Goal: Information Seeking & Learning: Find specific fact

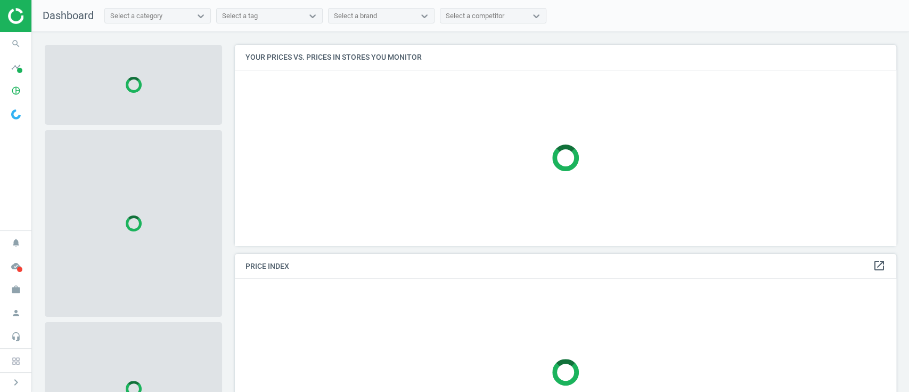
scroll to position [222, 672]
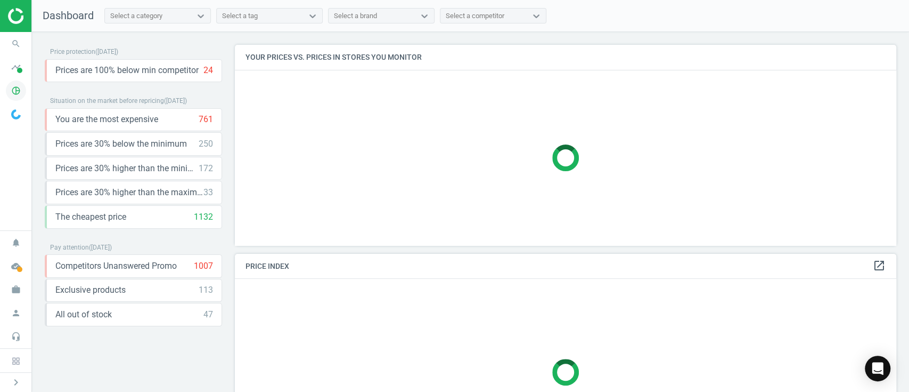
click at [9, 87] on icon "pie_chart_outlined" at bounding box center [16, 90] width 20 height 20
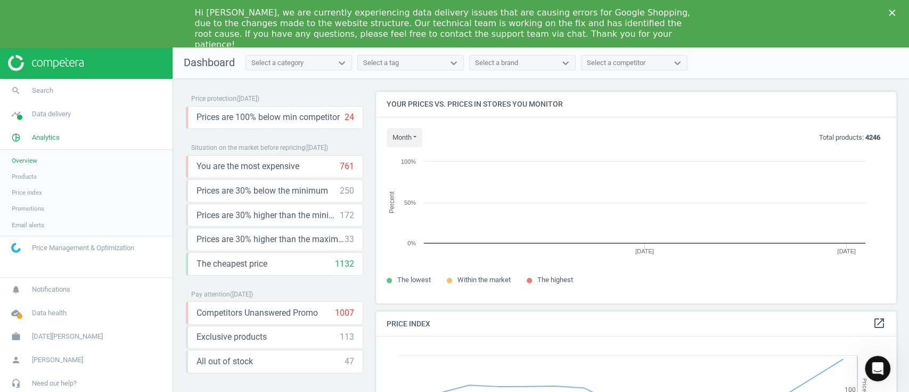
scroll to position [233, 531]
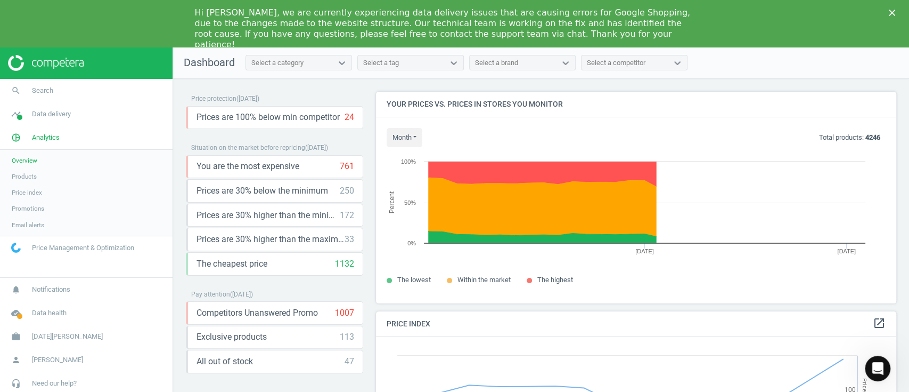
click at [23, 182] on link "Products" at bounding box center [86, 176] width 173 height 16
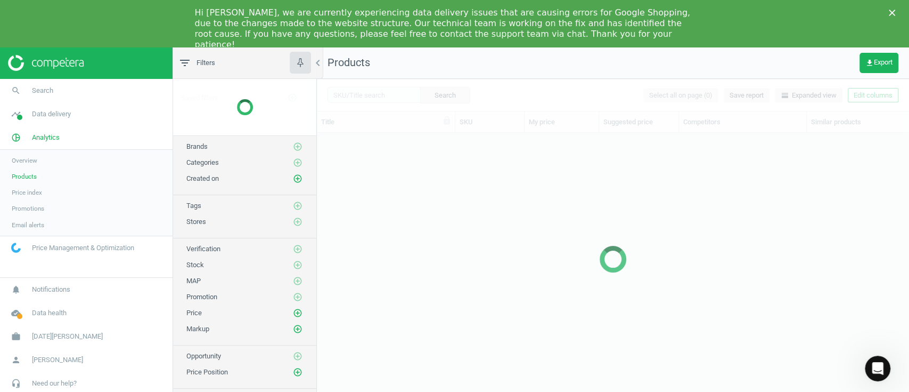
scroll to position [264, 581]
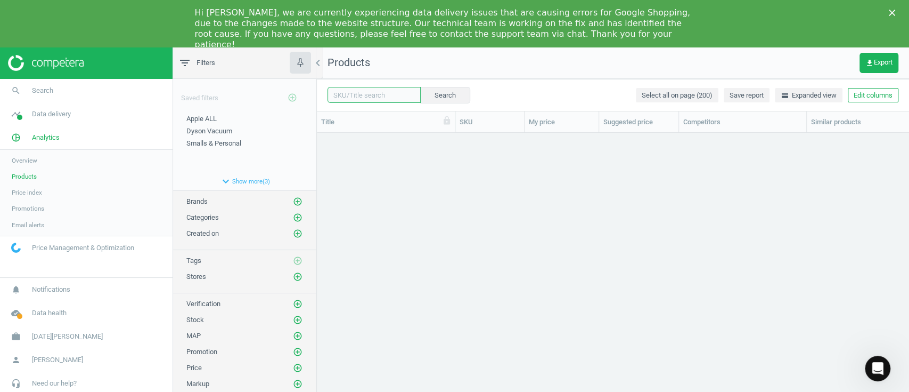
click at [367, 98] on input "text" at bounding box center [374, 95] width 93 height 16
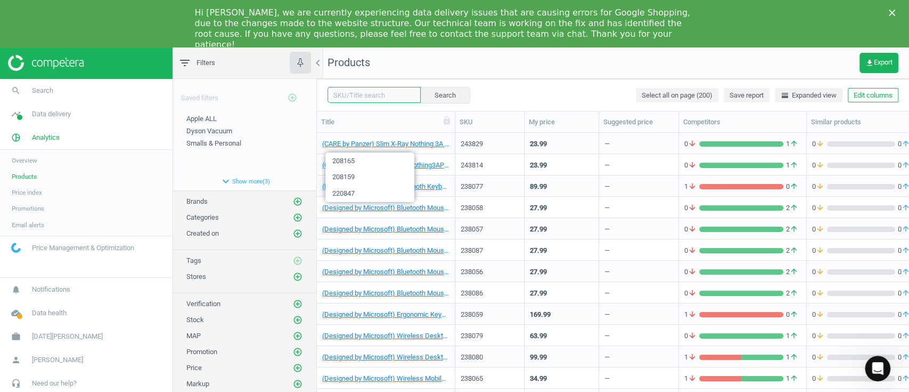
paste input "233897"
type input "233897"
click at [446, 100] on button "Search" at bounding box center [445, 95] width 50 height 16
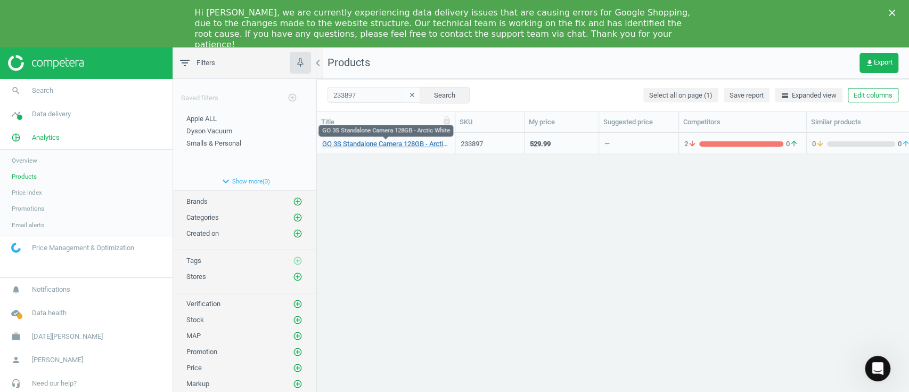
click at [396, 144] on link "GO 3S Standalone Camera 128GB - Arctic White" at bounding box center [385, 144] width 127 height 10
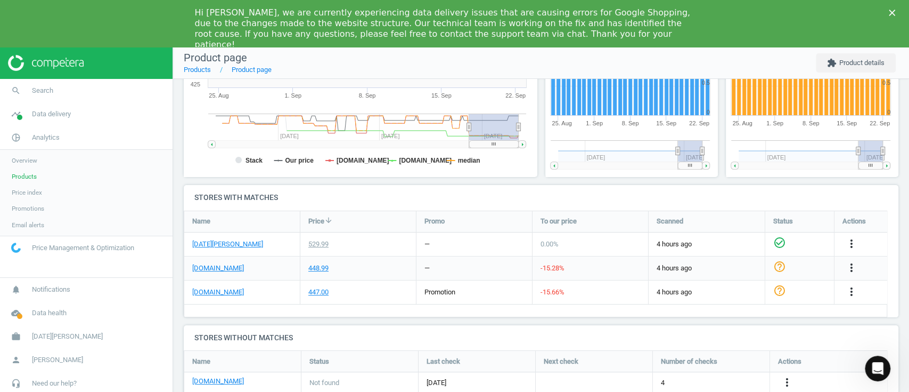
scroll to position [264, 0]
click at [205, 294] on link "[DOMAIN_NAME]" at bounding box center [218, 292] width 52 height 10
click at [229, 246] on link "[DATE][PERSON_NAME]" at bounding box center [227, 244] width 71 height 10
click at [27, 177] on span "Products" at bounding box center [24, 176] width 25 height 9
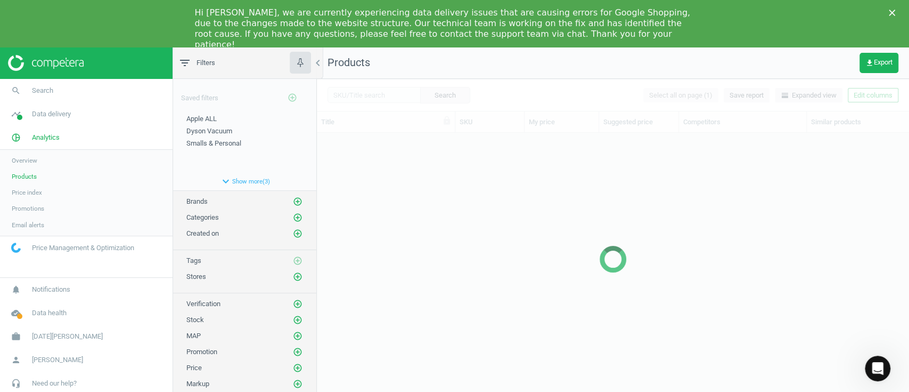
scroll to position [264, 581]
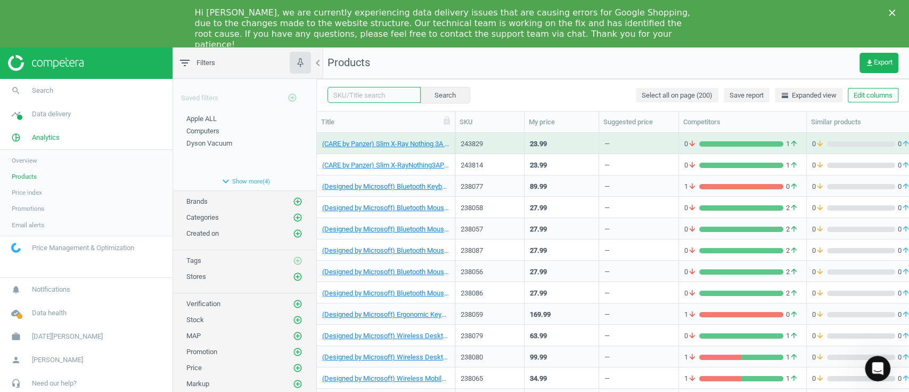
click at [375, 96] on input "text" at bounding box center [374, 95] width 93 height 16
paste input "233903"
type input "233903"
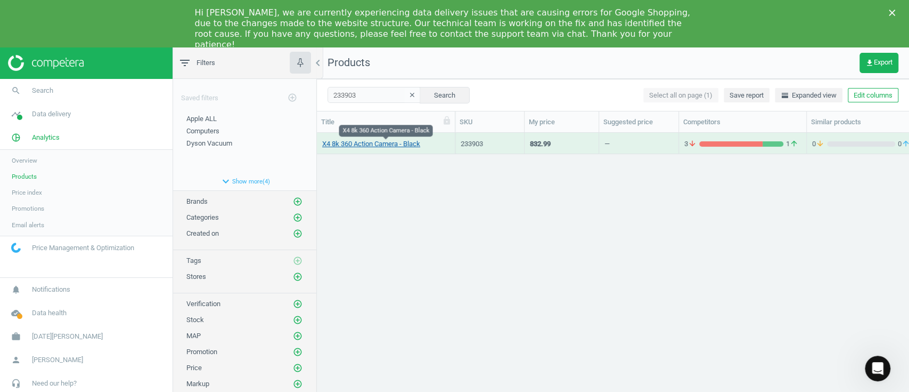
click at [376, 143] on link "X4 8k 360 Action Camera - Black" at bounding box center [371, 144] width 98 height 10
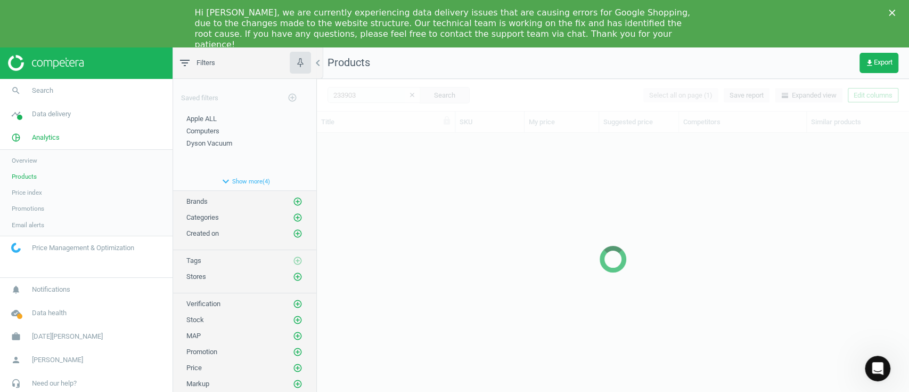
scroll to position [264, 581]
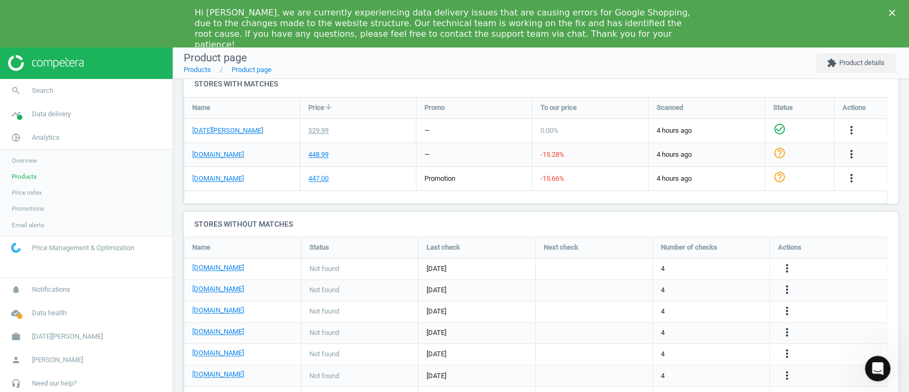
scroll to position [377, 0]
click at [200, 127] on link "[DATE][PERSON_NAME]" at bounding box center [227, 131] width 71 height 10
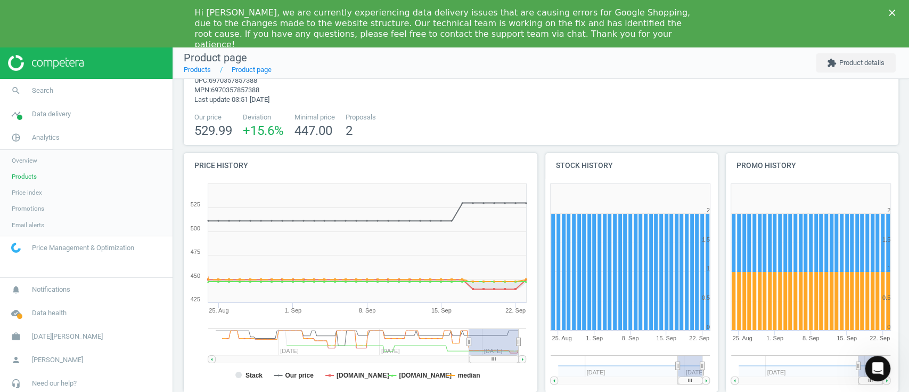
scroll to position [0, 0]
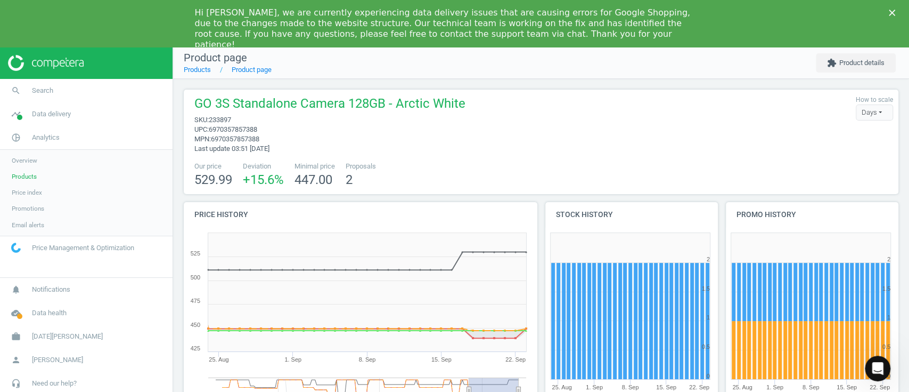
click at [16, 173] on span "Products" at bounding box center [24, 176] width 25 height 9
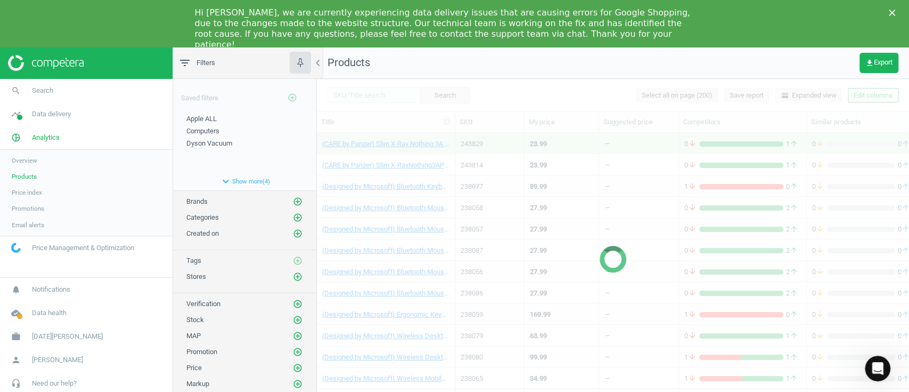
scroll to position [264, 581]
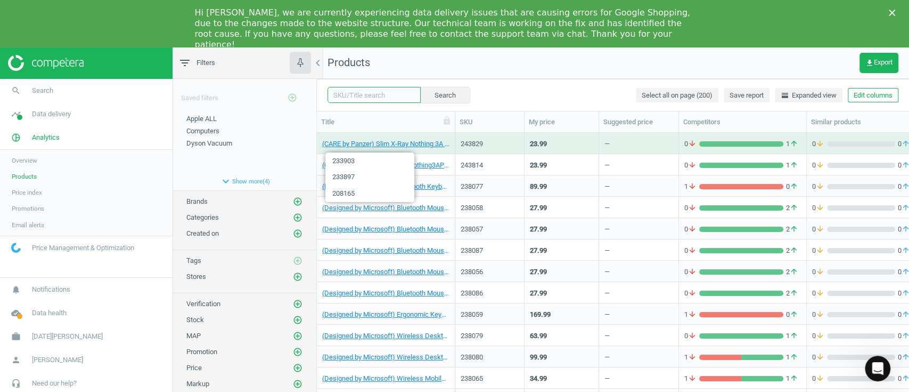
click at [387, 93] on input "text" at bounding box center [374, 95] width 93 height 16
paste input "231743"
type input "231743"
click at [430, 102] on button "Search" at bounding box center [445, 95] width 50 height 16
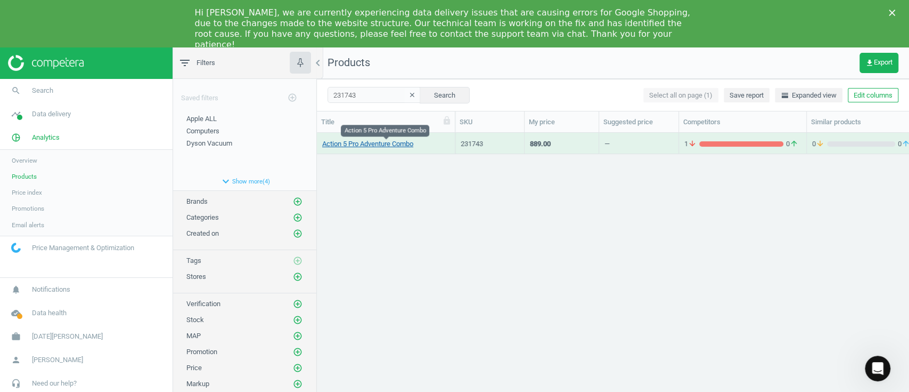
click at [377, 144] on link "Action 5 Pro Adventure Combo" at bounding box center [367, 144] width 91 height 10
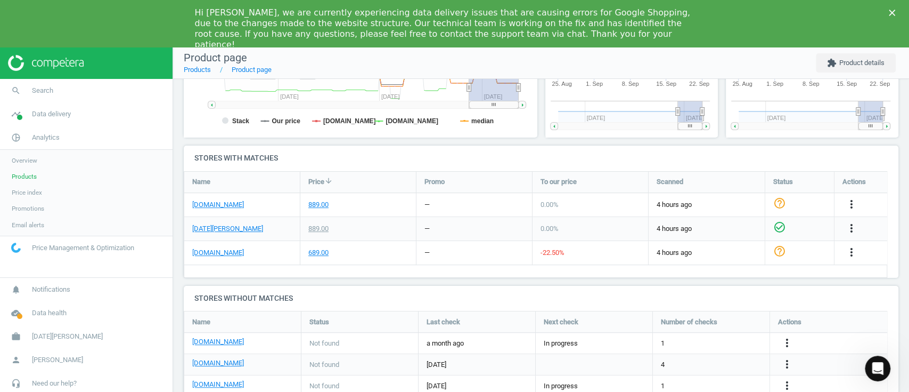
scroll to position [304, 0]
click at [228, 226] on link "[DATE][PERSON_NAME]" at bounding box center [227, 228] width 71 height 10
click at [217, 254] on link "[DOMAIN_NAME]" at bounding box center [218, 252] width 52 height 10
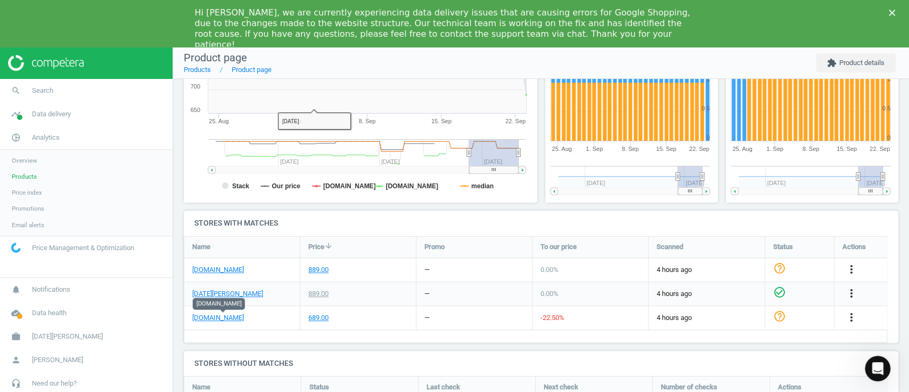
scroll to position [0, 0]
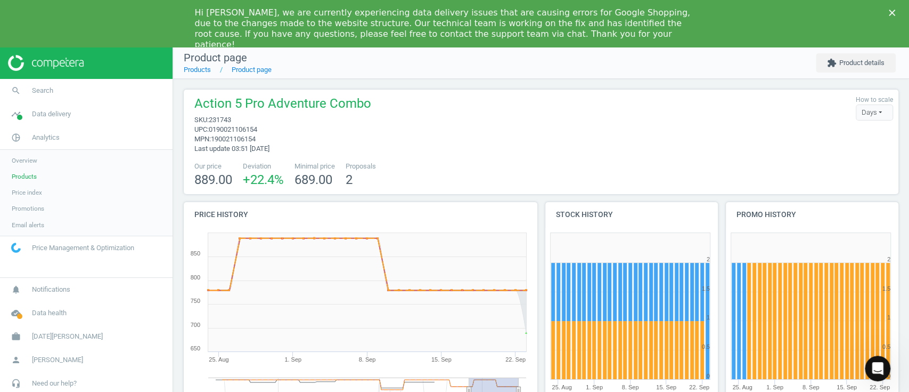
click at [31, 181] on link "Products" at bounding box center [86, 176] width 173 height 16
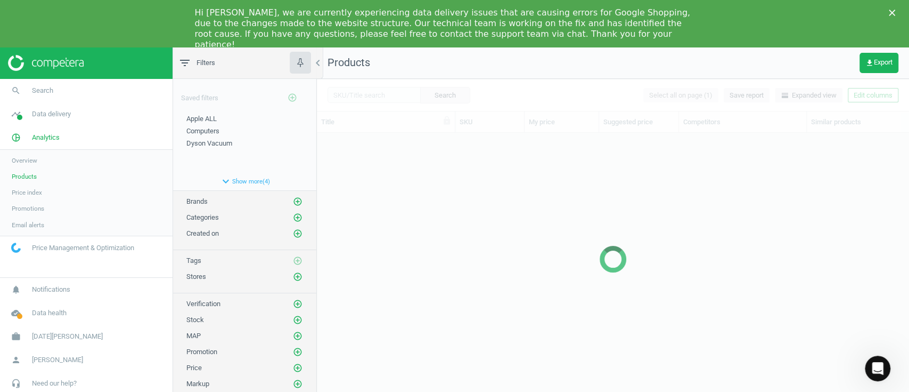
scroll to position [264, 581]
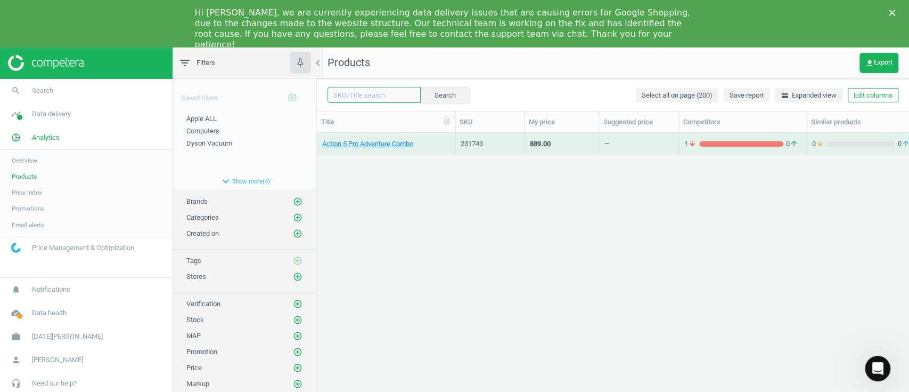
click at [364, 94] on input "text" at bounding box center [374, 95] width 93 height 16
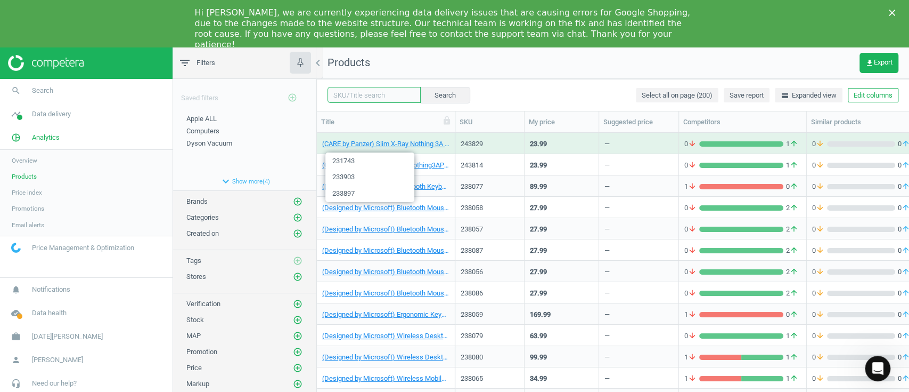
paste input "233897"
type input "233897"
click at [446, 97] on button "Search" at bounding box center [445, 95] width 50 height 16
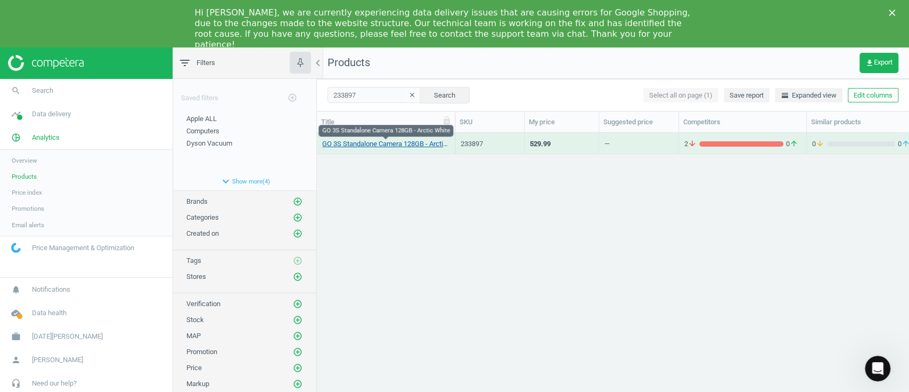
click at [371, 146] on link "GO 3S Standalone Camera 128GB - Arctic White" at bounding box center [385, 144] width 127 height 10
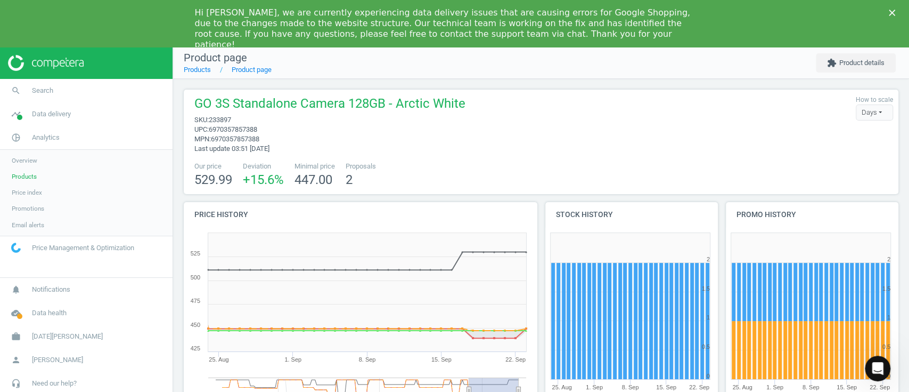
click at [29, 176] on span "Products" at bounding box center [24, 176] width 25 height 9
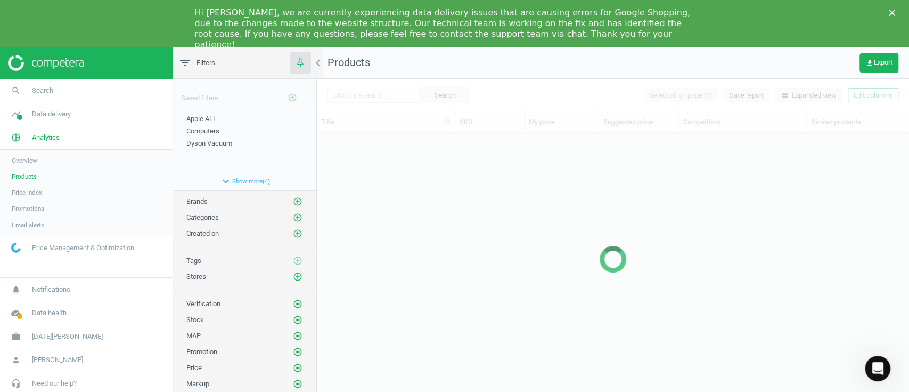
scroll to position [264, 581]
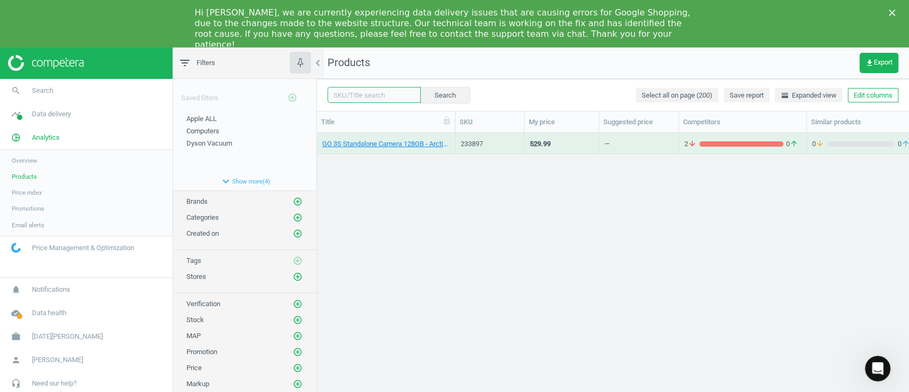
click at [372, 92] on input "text" at bounding box center [374, 95] width 93 height 16
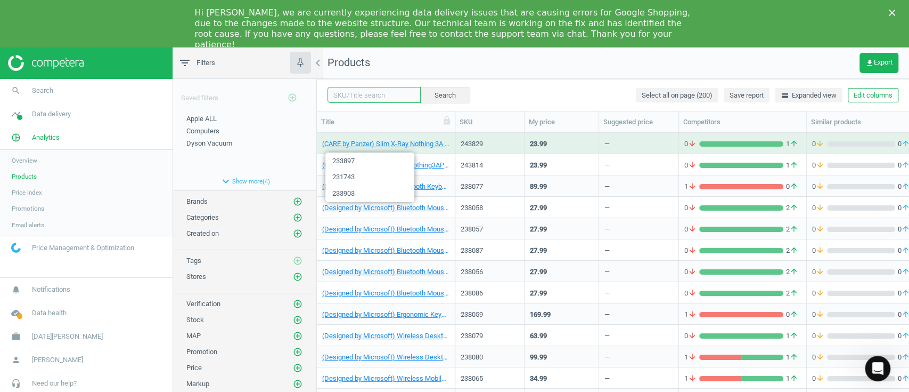
paste input "214218"
type input "214218"
click at [456, 97] on button "Search" at bounding box center [445, 95] width 50 height 16
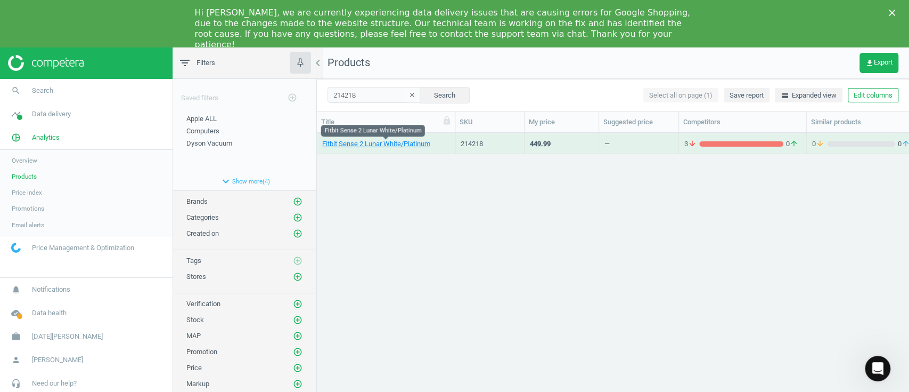
click at [363, 145] on link "Fitbit Sense 2 Lunar White/Platinum" at bounding box center [376, 144] width 108 height 10
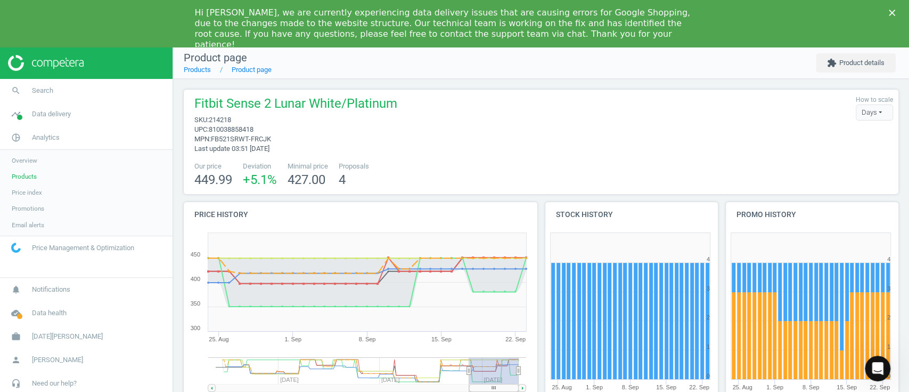
click at [192, 64] on span "Product page" at bounding box center [215, 57] width 63 height 13
click at [194, 69] on link "Products" at bounding box center [197, 70] width 27 height 8
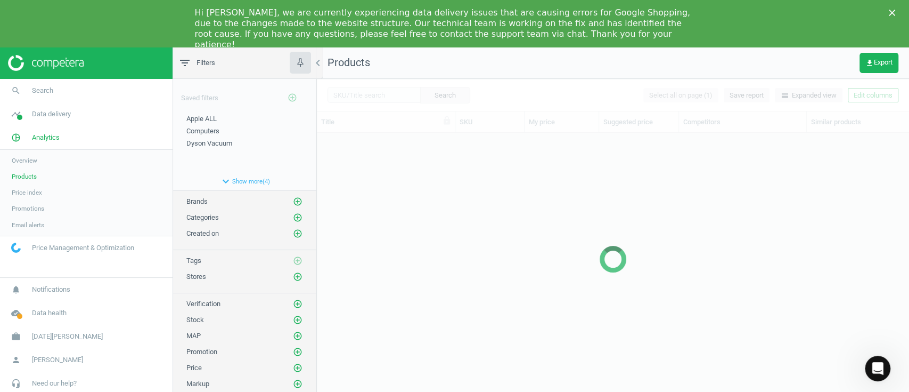
scroll to position [264, 581]
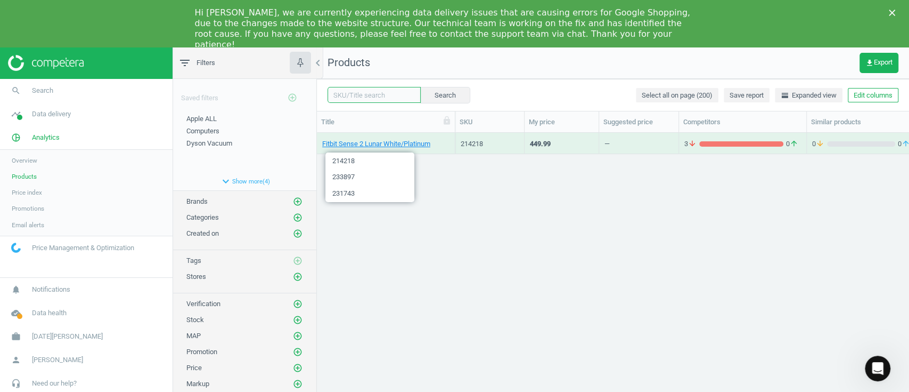
click at [378, 94] on input "text" at bounding box center [374, 95] width 93 height 16
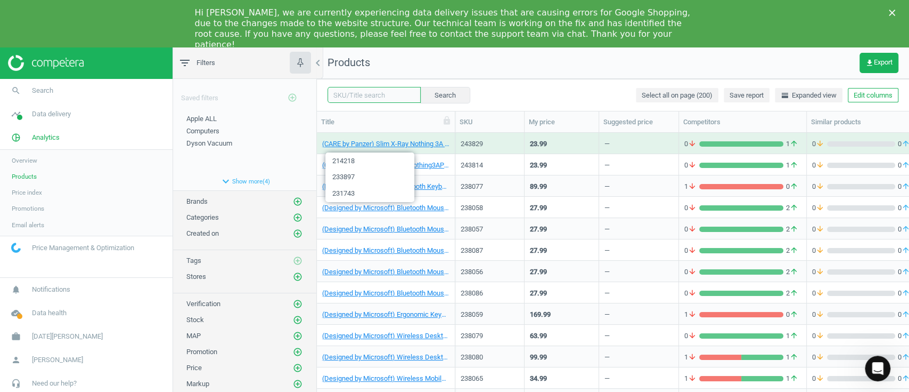
paste input "Insta360 X4"
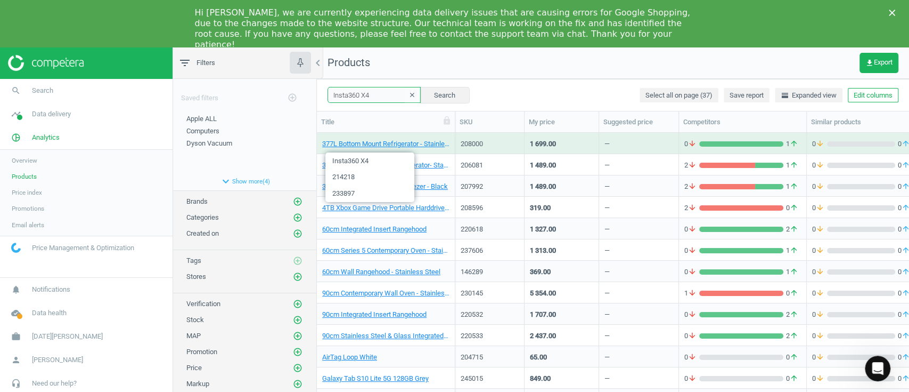
click at [386, 97] on input "Insta360 X4" at bounding box center [374, 95] width 93 height 16
drag, startPoint x: 385, startPoint y: 97, endPoint x: 174, endPoint y: 50, distance: 216.9
click at [174, 50] on div "filter_list Filters chevron_left Saved filters add_circle_outline Apple ALL edi…" at bounding box center [541, 243] width 736 height 392
paste input "233903"
type input "233903"
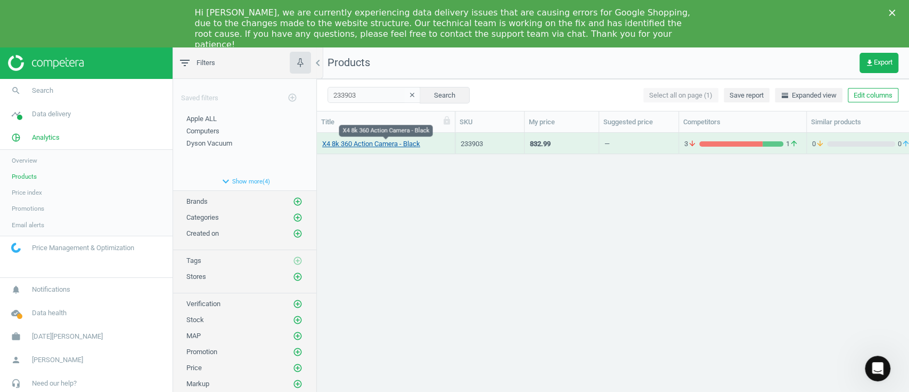
click at [366, 144] on link "X4 8k 360 Action Camera - Black" at bounding box center [371, 144] width 98 height 10
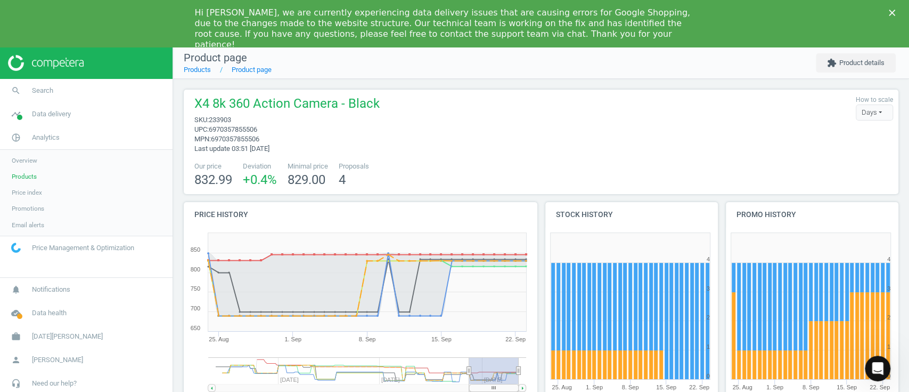
click at [213, 117] on span "233903" at bounding box center [220, 120] width 22 height 8
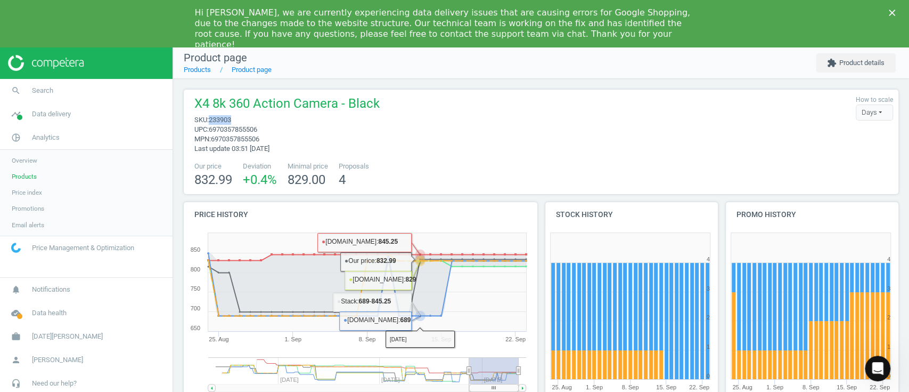
copy span "233903"
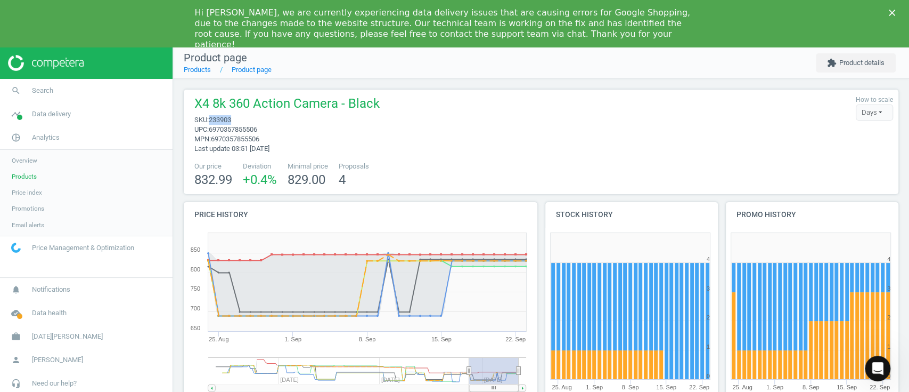
click at [23, 176] on span "Products" at bounding box center [24, 176] width 25 height 9
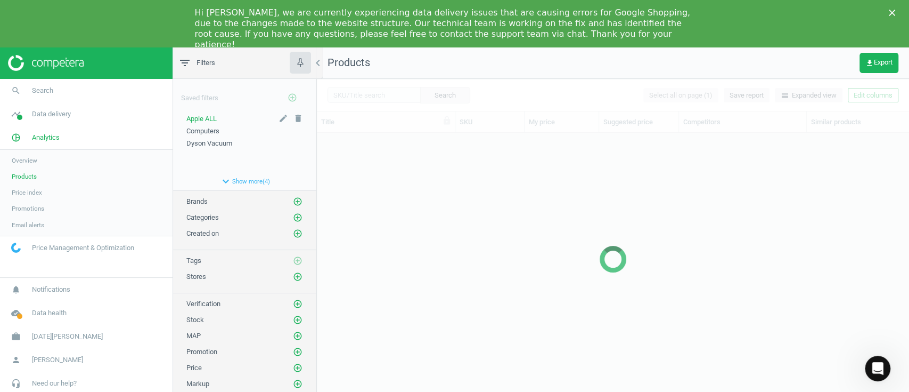
scroll to position [264, 581]
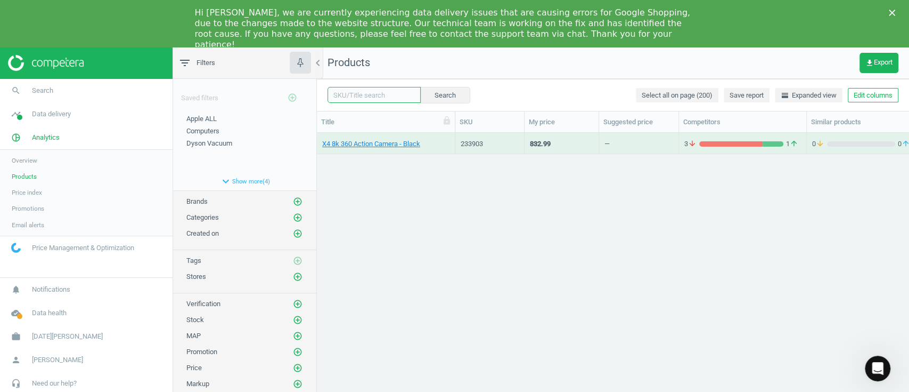
click at [352, 96] on input "text" at bounding box center [374, 95] width 93 height 16
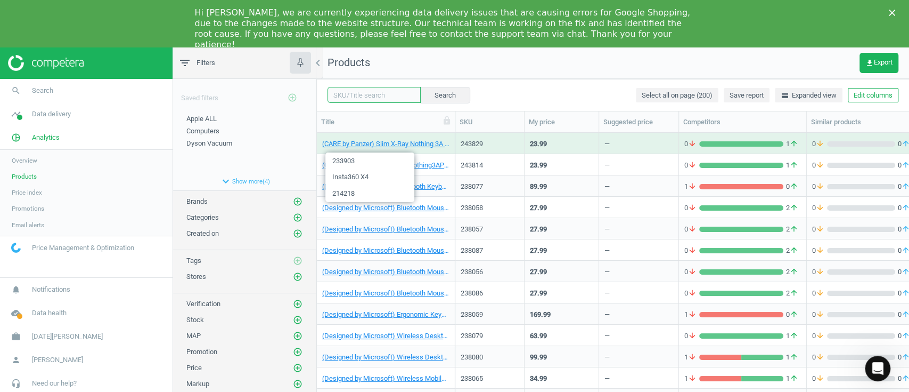
paste input "237840"
click at [352, 96] on input "237840" at bounding box center [374, 95] width 93 height 16
type input "237840"
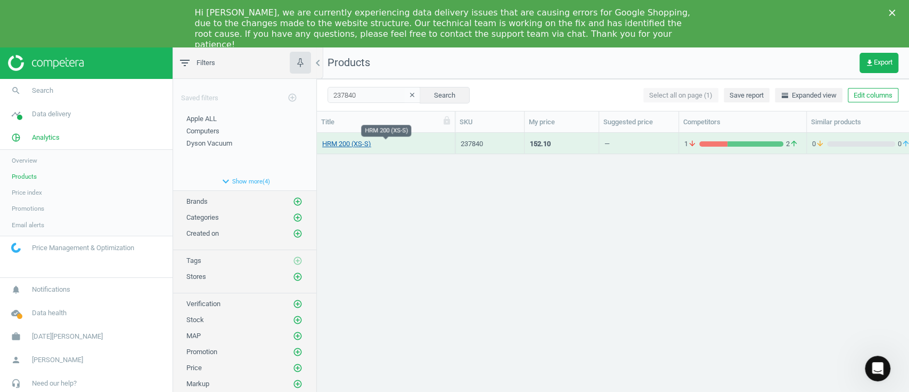
click at [340, 144] on link "HRM 200 (XS-S)" at bounding box center [346, 144] width 49 height 10
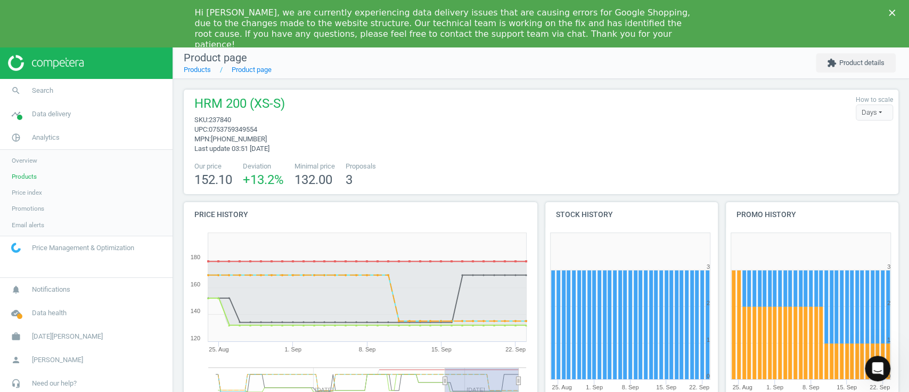
click at [222, 118] on span "237840" at bounding box center [220, 120] width 22 height 8
copy span "237840"
click at [21, 173] on span "Products" at bounding box center [24, 176] width 25 height 9
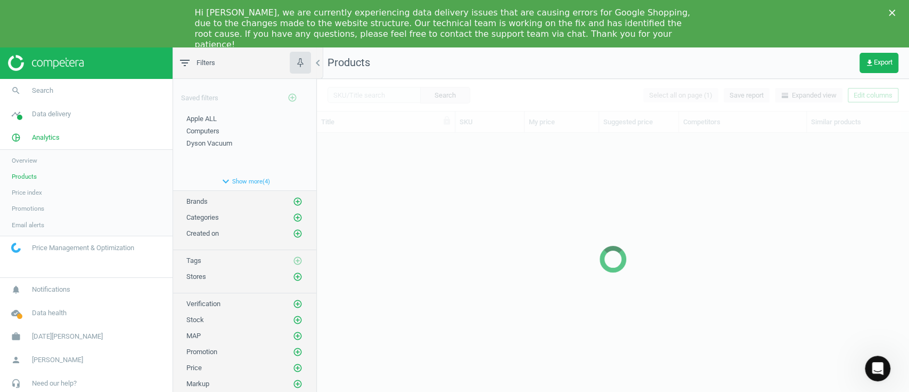
scroll to position [264, 581]
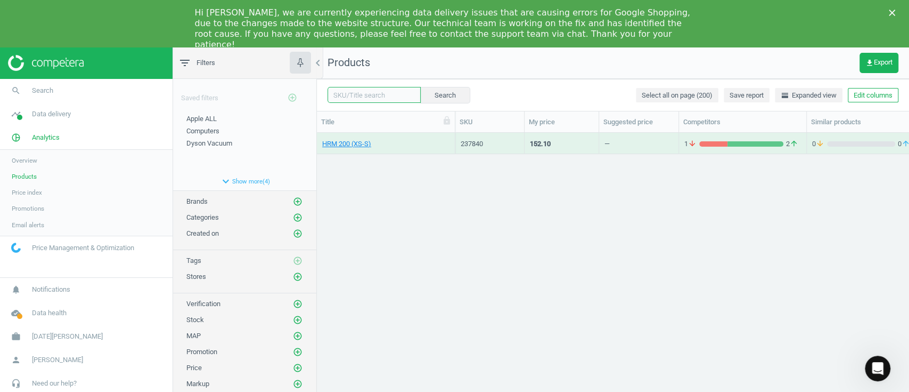
click at [365, 93] on input "text" at bounding box center [374, 95] width 93 height 16
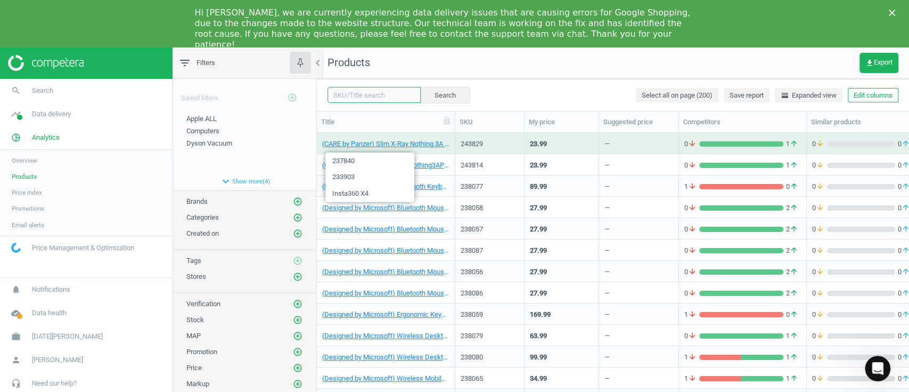
paste input "219213"
type input "219213"
click at [443, 93] on button "Search" at bounding box center [445, 95] width 50 height 16
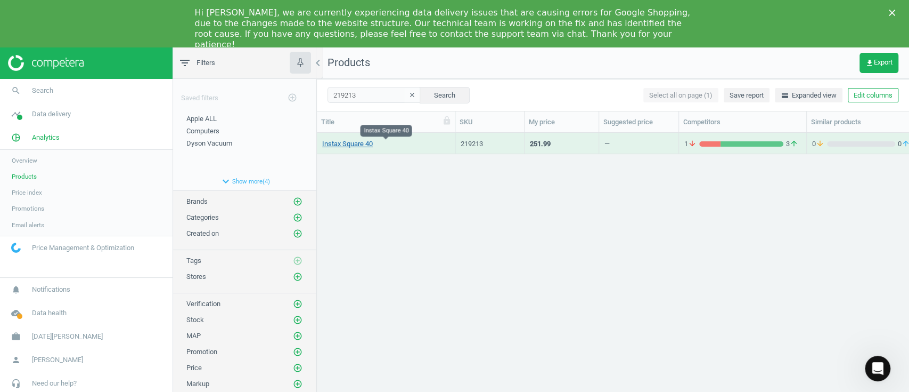
click at [347, 141] on link "Instax Square 40" at bounding box center [347, 144] width 51 height 10
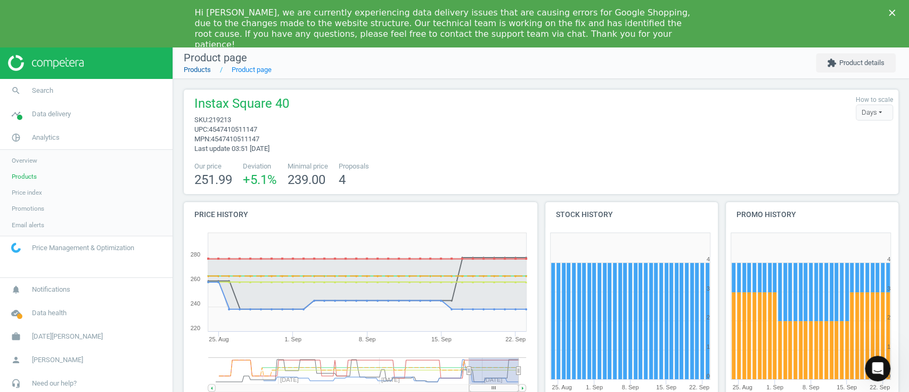
click at [194, 66] on link "Products" at bounding box center [197, 70] width 27 height 8
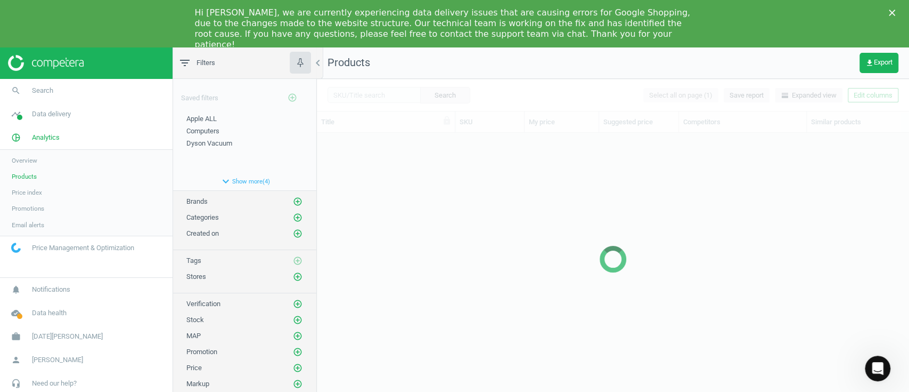
scroll to position [264, 581]
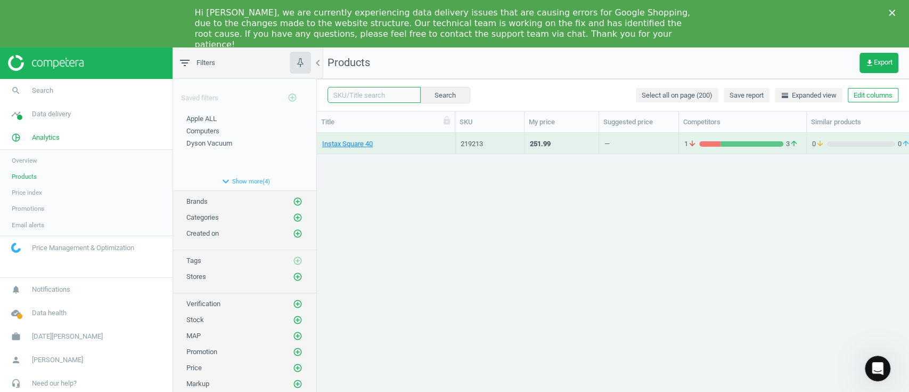
click at [352, 96] on input "text" at bounding box center [374, 95] width 93 height 16
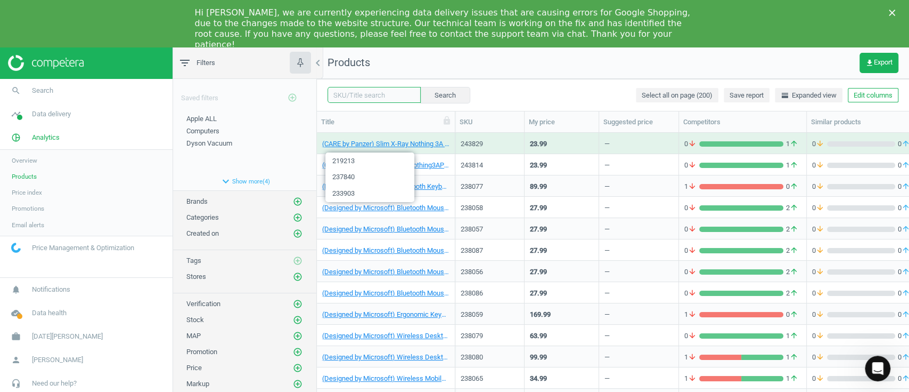
paste input "237564"
type input "237564"
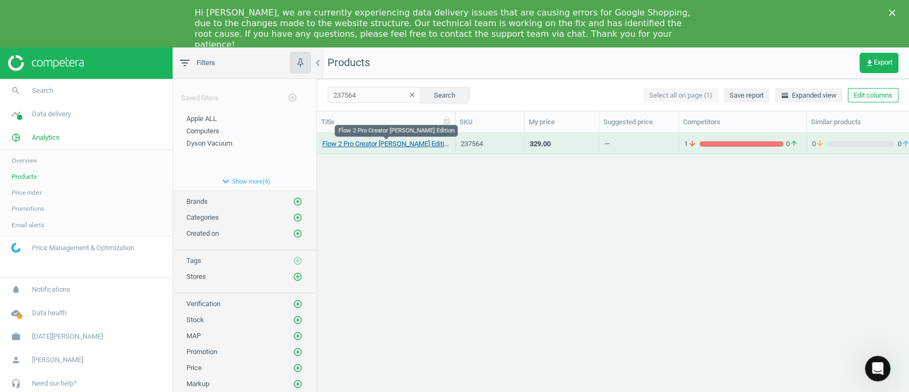
click at [388, 141] on link "Flow 2 Pro Creator [PERSON_NAME] Edition" at bounding box center [385, 144] width 127 height 10
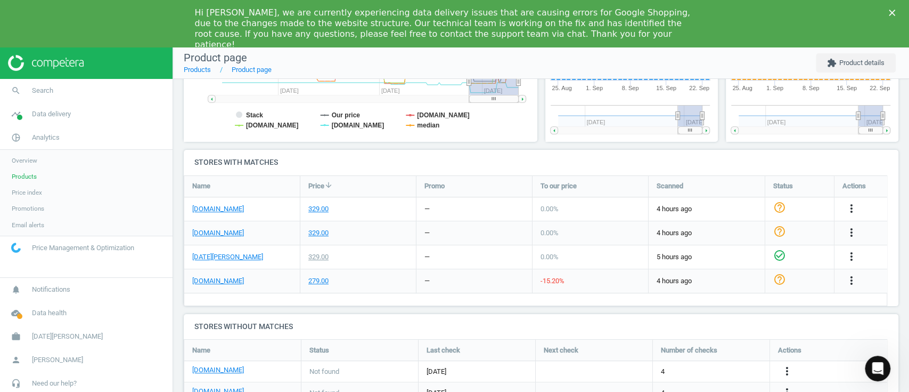
scroll to position [302, 0]
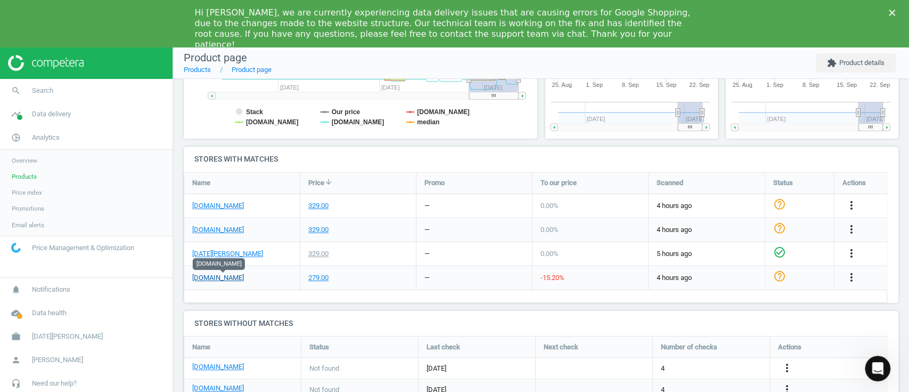
click at [222, 275] on link "[DOMAIN_NAME]" at bounding box center [218, 278] width 52 height 10
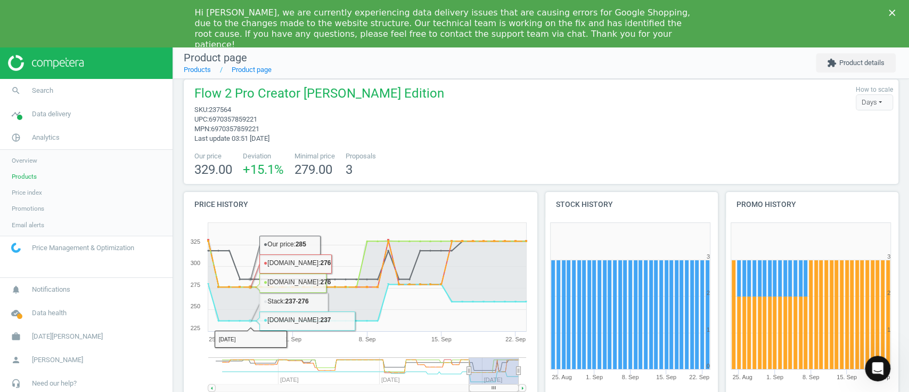
scroll to position [0, 0]
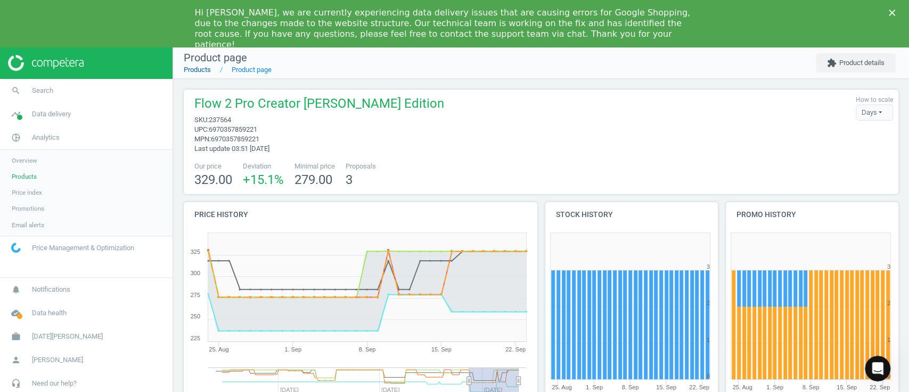
click at [205, 73] on link "Products" at bounding box center [197, 70] width 27 height 8
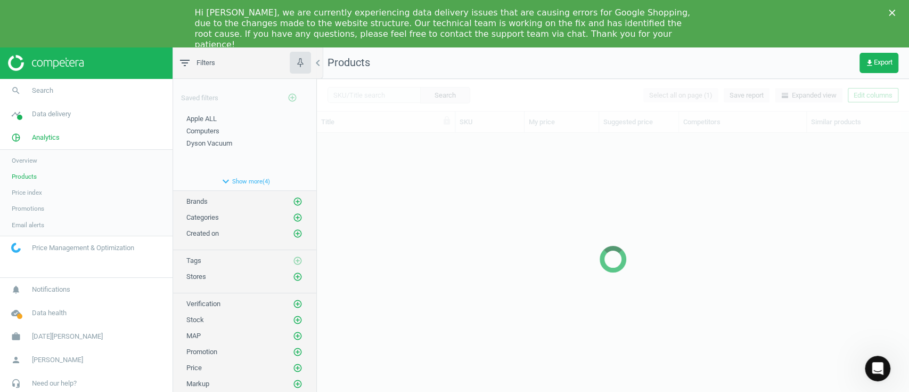
scroll to position [264, 581]
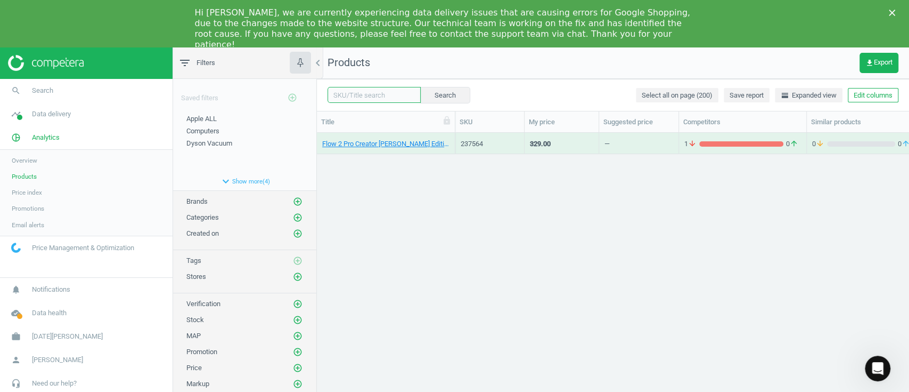
click at [375, 96] on input "text" at bounding box center [374, 95] width 93 height 16
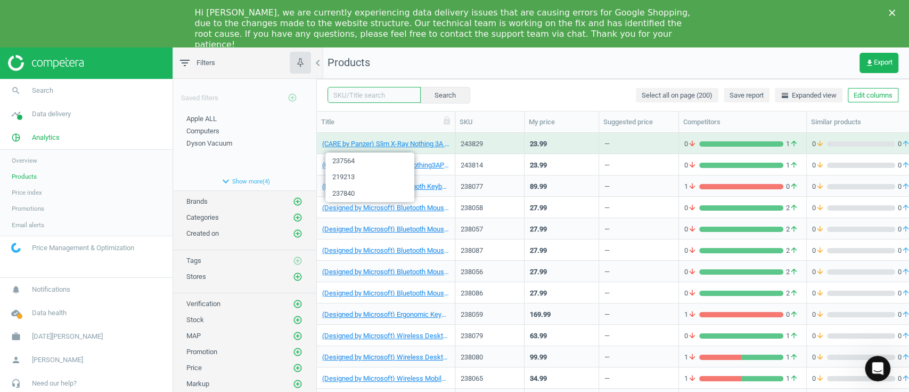
paste input "238133"
type input "238133"
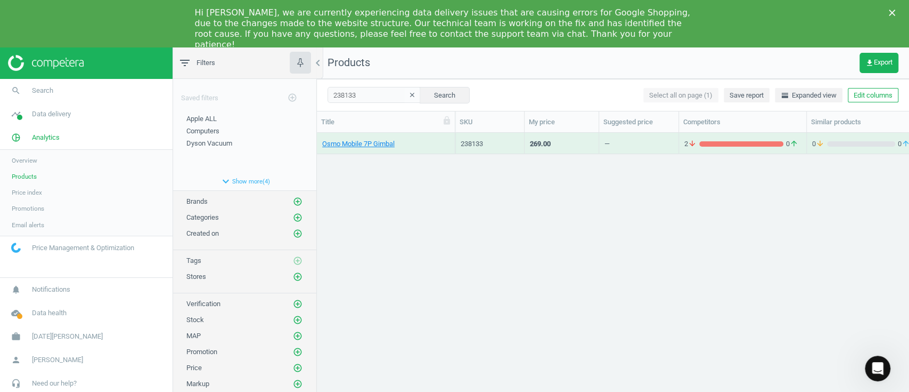
click at [374, 149] on div "Osmo Mobile 7P Gimbal" at bounding box center [385, 145] width 127 height 13
click at [367, 146] on link "Osmo Mobile 7P Gimbal" at bounding box center [358, 144] width 72 height 10
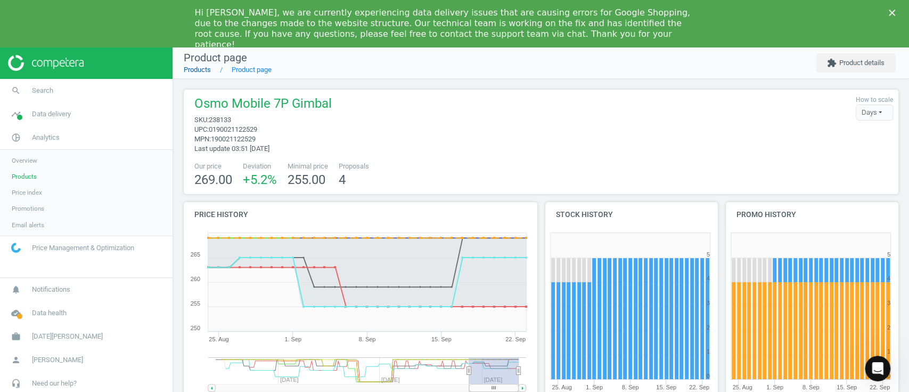
click at [208, 70] on link "Products" at bounding box center [197, 70] width 27 height 8
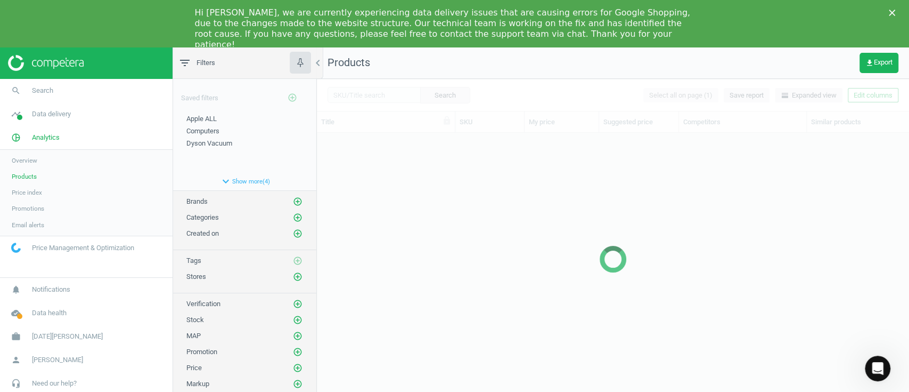
scroll to position [264, 581]
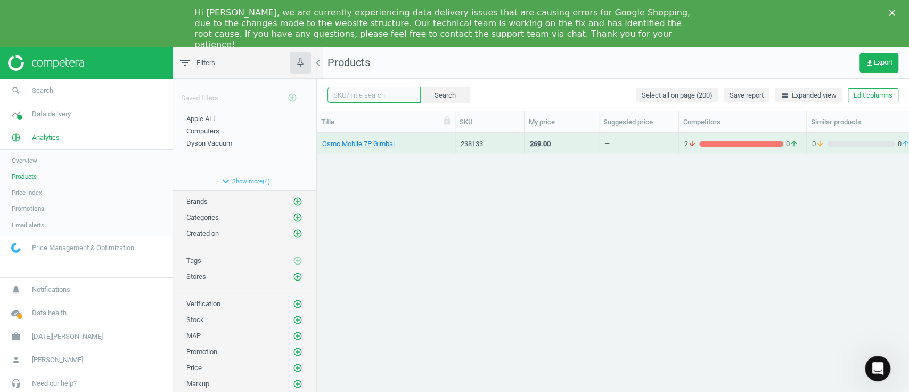
click at [375, 95] on input "text" at bounding box center [374, 95] width 93 height 16
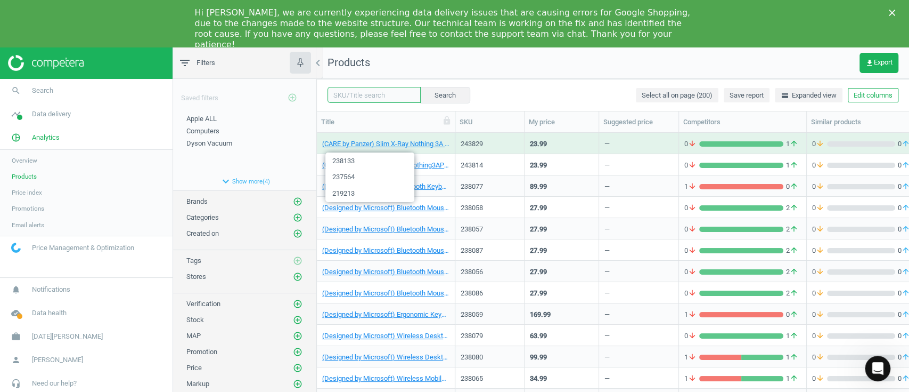
paste input "214219"
type input "214219"
click at [437, 103] on button "Search" at bounding box center [445, 95] width 50 height 16
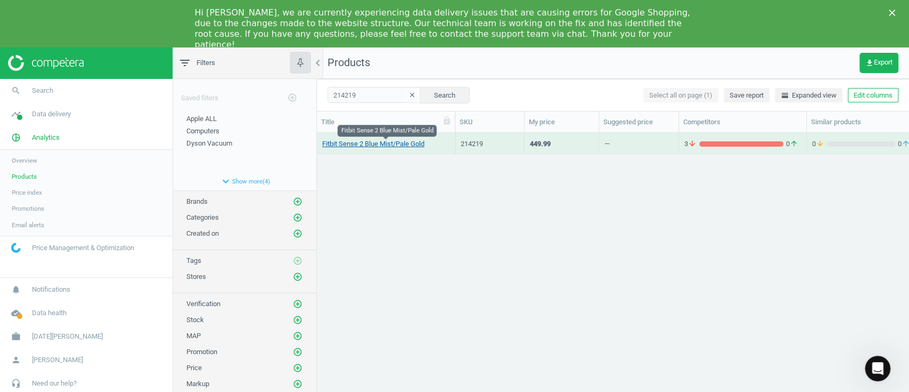
click at [363, 148] on link "Fitbit Sense 2 Blue Mist/Pale Gold" at bounding box center [373, 144] width 102 height 10
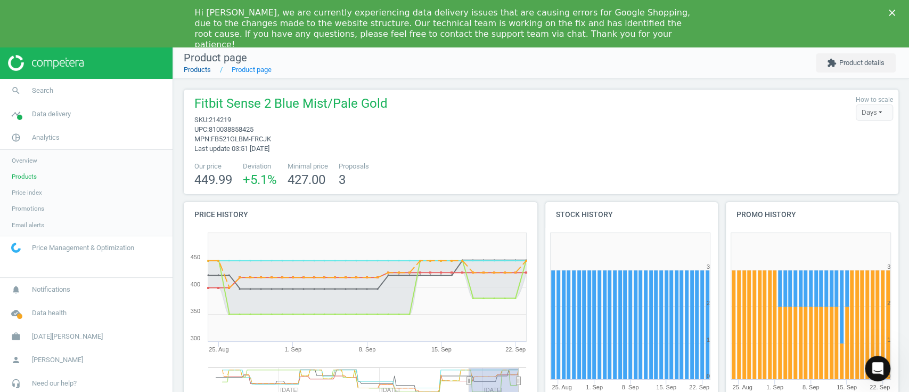
click at [202, 67] on link "Products" at bounding box center [197, 70] width 27 height 8
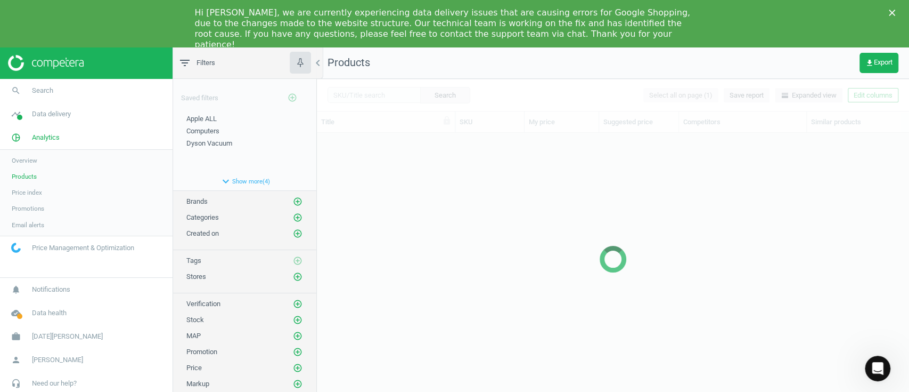
scroll to position [264, 581]
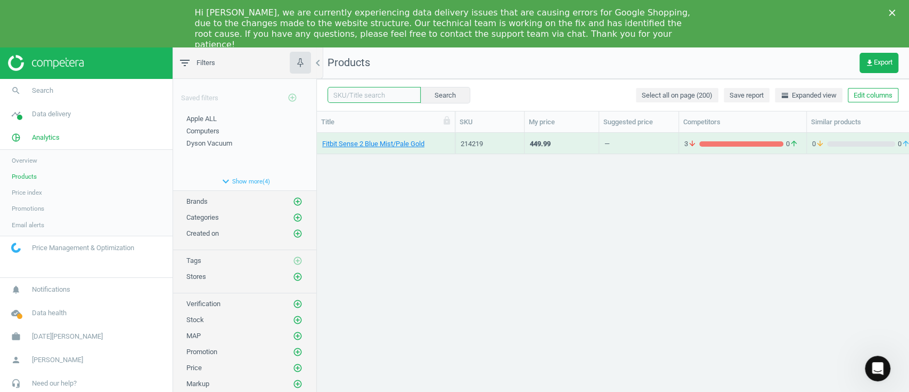
click at [371, 96] on input "text" at bounding box center [374, 95] width 93 height 16
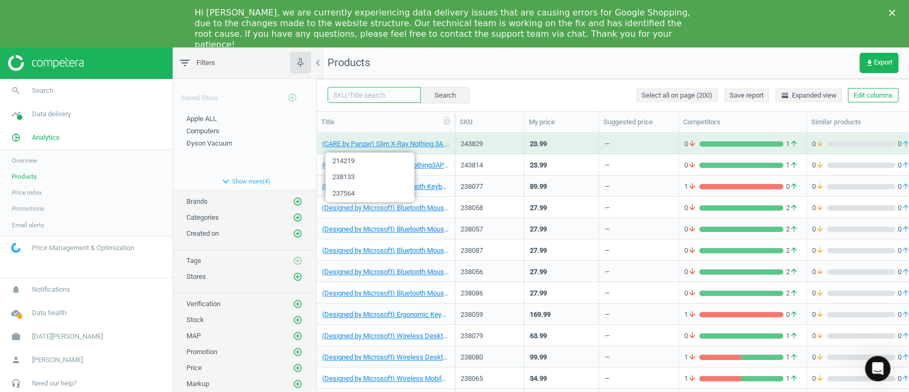
paste input "233903"
type input "233903"
click at [441, 92] on button "Search" at bounding box center [445, 95] width 50 height 16
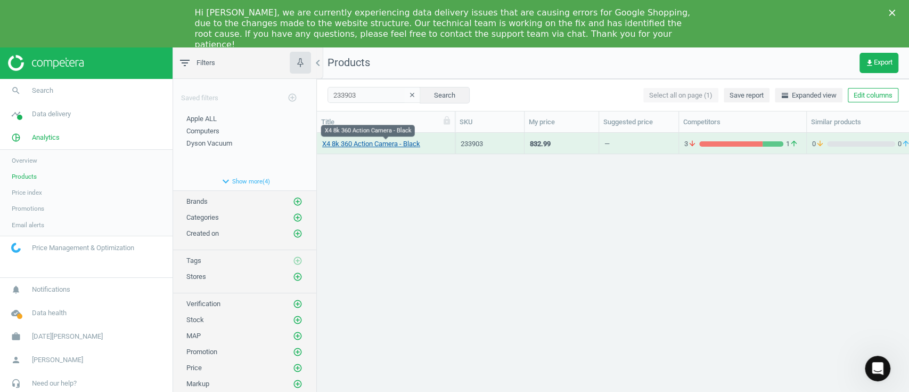
click at [361, 144] on link "X4 8k 360 Action Camera - Black" at bounding box center [371, 144] width 98 height 10
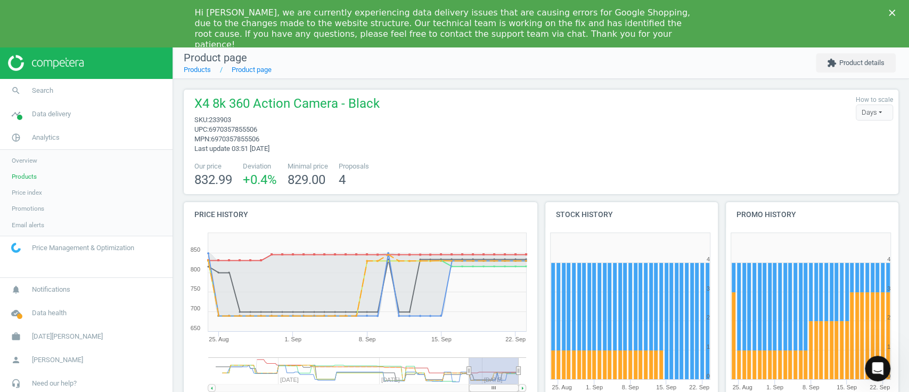
click at [37, 173] on link "Products" at bounding box center [86, 176] width 173 height 16
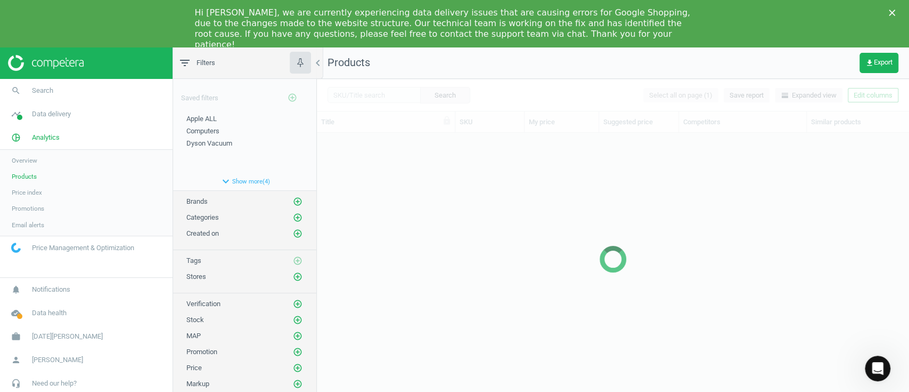
scroll to position [264, 581]
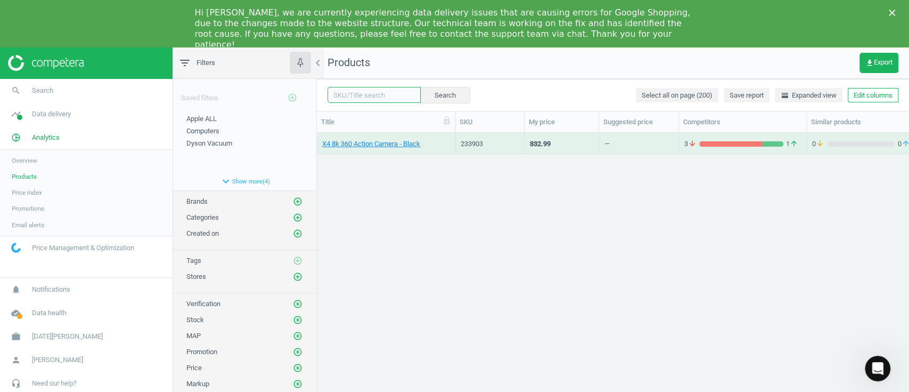
click at [376, 95] on input "text" at bounding box center [374, 95] width 93 height 16
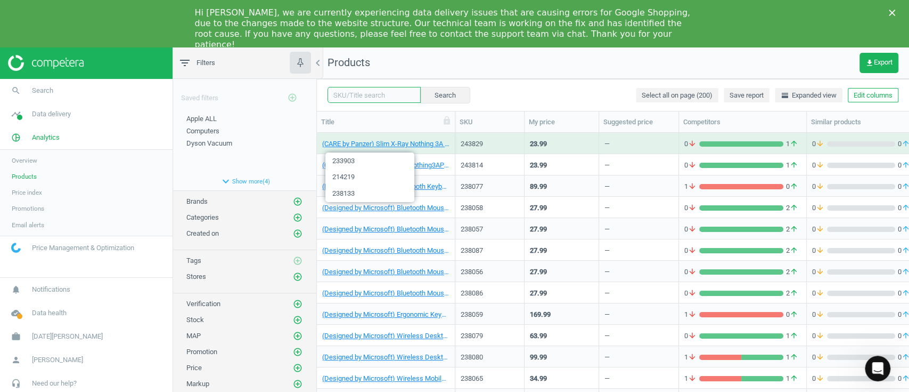
paste input "208163"
drag, startPoint x: 395, startPoint y: 96, endPoint x: 264, endPoint y: 83, distance: 131.1
click at [264, 83] on div "filter_list Filters chevron_left Saved filters add_circle_outline Apple ALL edi…" at bounding box center [541, 243] width 736 height 392
paste input "text"
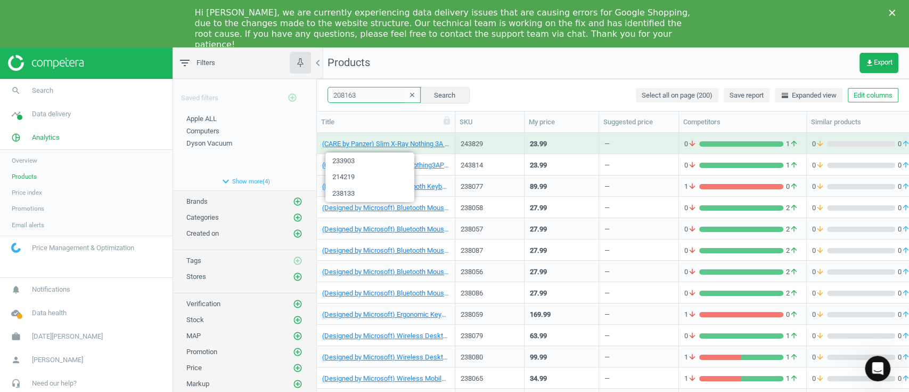
type input "208163"
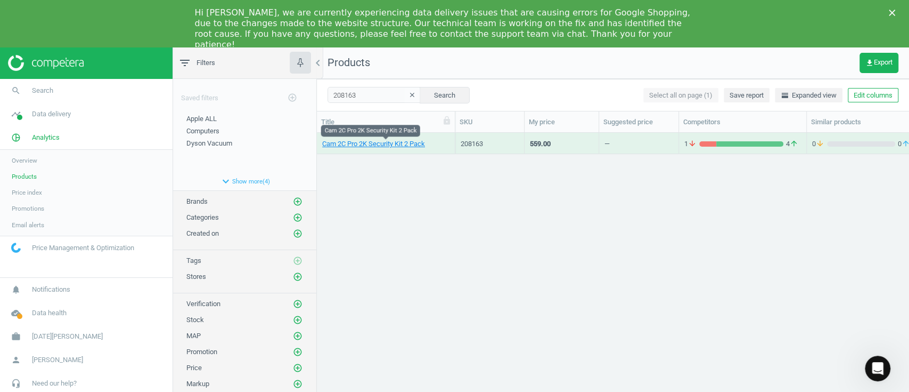
click at [368, 147] on link "Cam 2C Pro 2K Security Kit 2 Pack" at bounding box center [373, 144] width 103 height 10
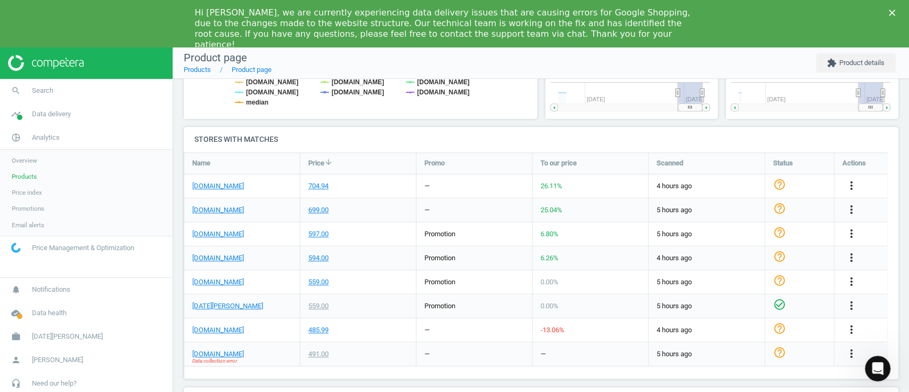
scroll to position [234, 192]
click at [218, 327] on link "[DOMAIN_NAME]" at bounding box center [218, 330] width 52 height 10
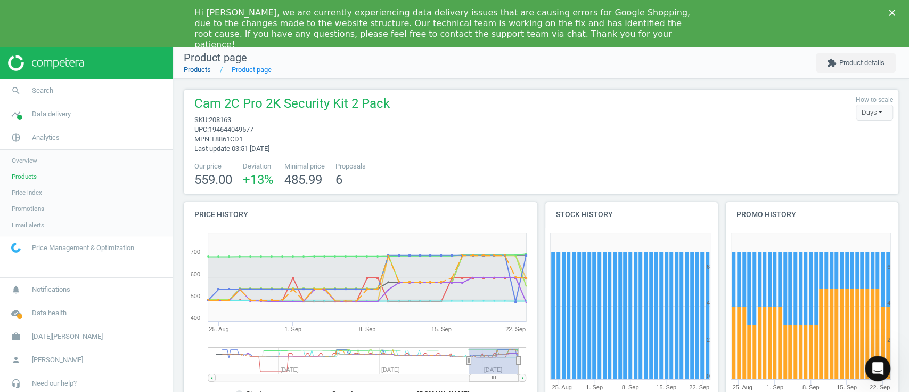
click at [199, 66] on link "Products" at bounding box center [197, 70] width 27 height 8
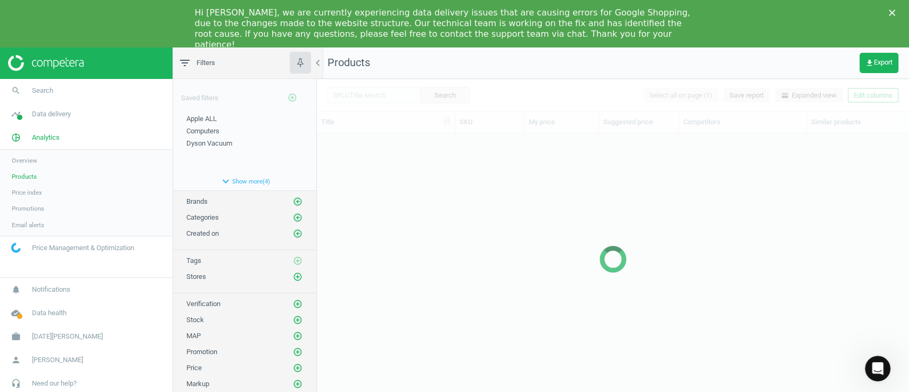
scroll to position [264, 581]
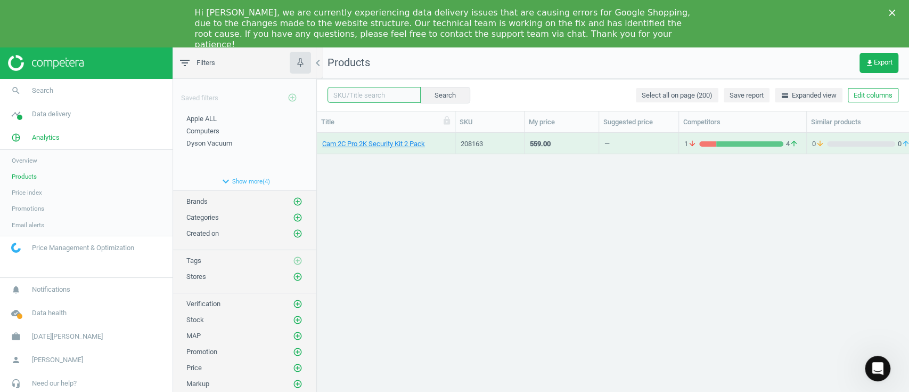
click at [370, 99] on input "text" at bounding box center [374, 95] width 93 height 16
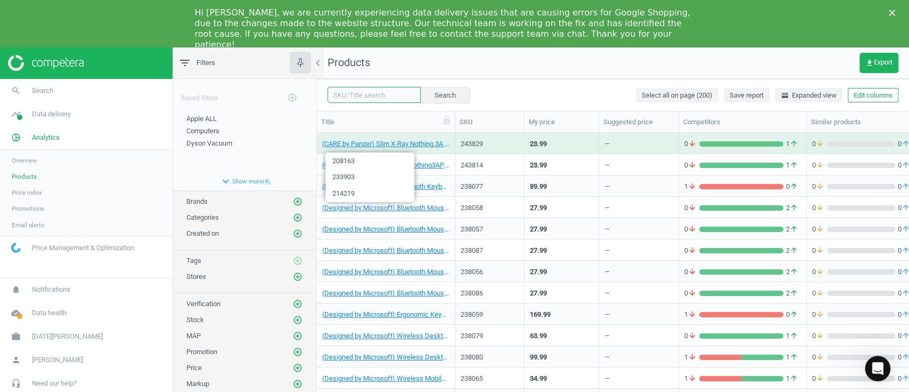
paste input "238225"
type input "238225"
click at [435, 96] on button "Search" at bounding box center [445, 95] width 50 height 16
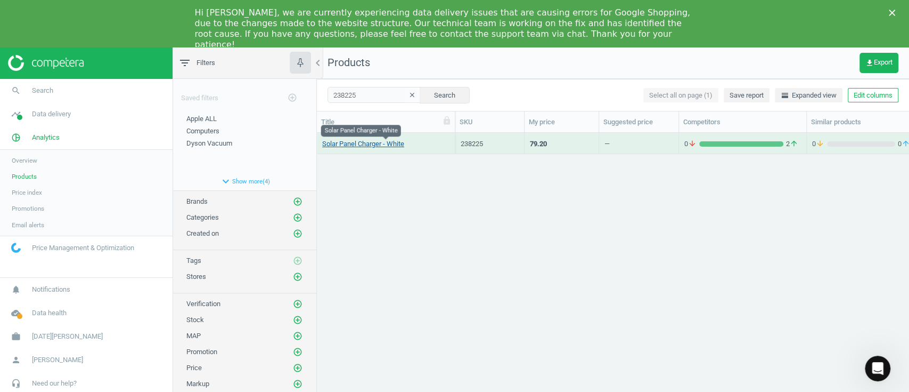
click at [370, 145] on link "Solar Panel Charger - White" at bounding box center [363, 144] width 82 height 10
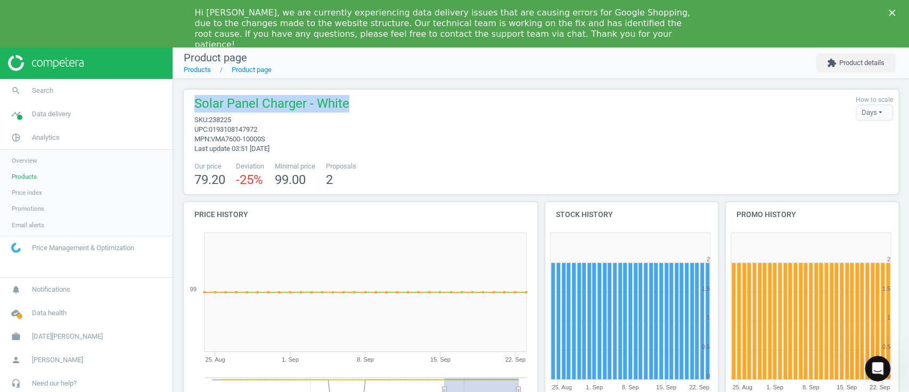
drag, startPoint x: 270, startPoint y: 103, endPoint x: 186, endPoint y: 103, distance: 83.6
click at [186, 103] on div "Solar Panel Charger - White sku : 238225 upc : 0193108147972 mpn : VMA7600-1000…" at bounding box center [541, 141] width 715 height 104
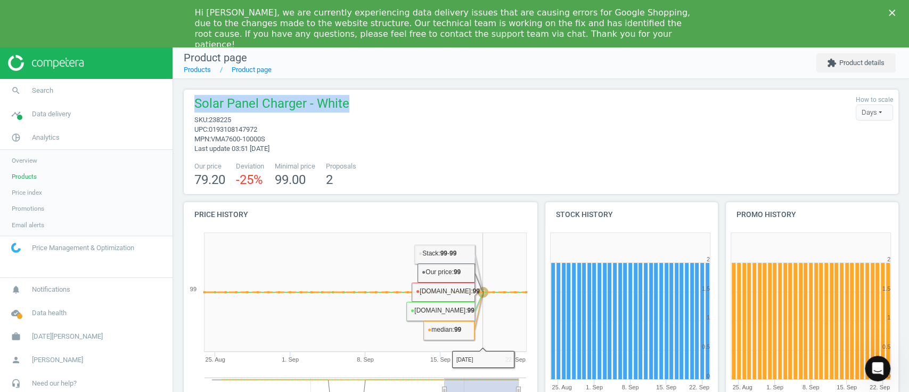
copy span "Solar Panel Charger - White"
